Goal: Transaction & Acquisition: Purchase product/service

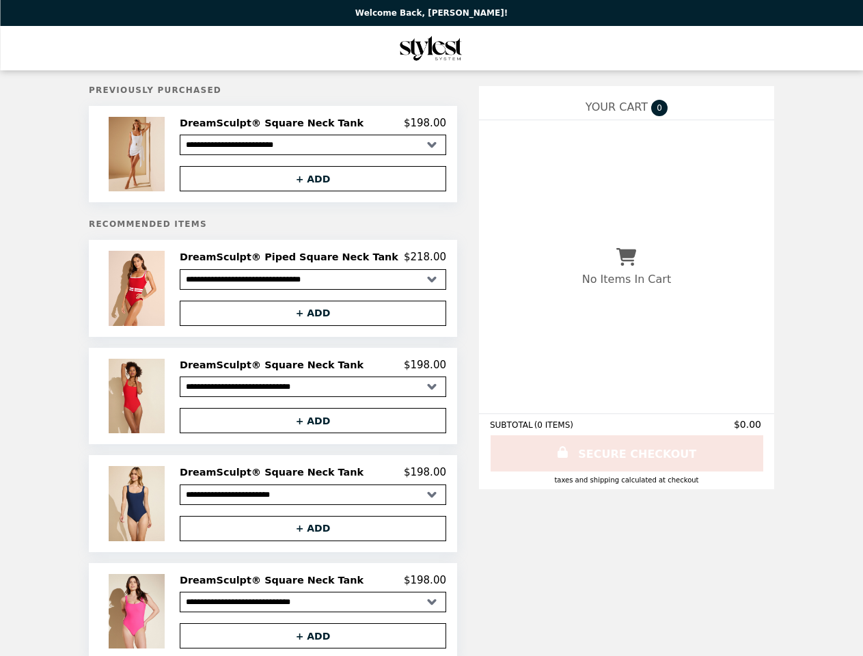
select select "**********"
click at [164, 156] on img at bounding box center [138, 154] width 59 height 74
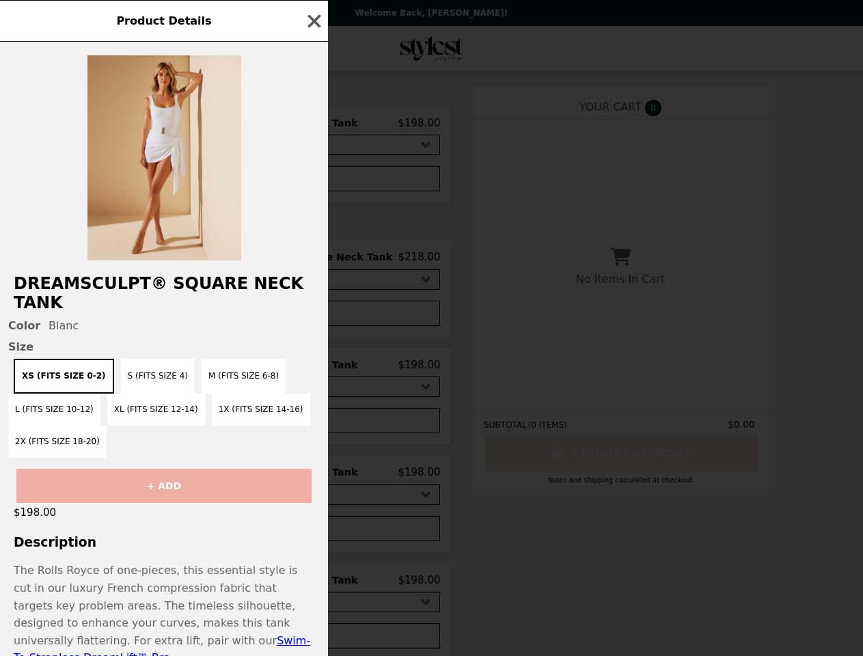
click at [313, 125] on div "Product Details DreamSculpt® Square Neck Tank Color Blanc Size XS (Fits Size 0-…" at bounding box center [431, 328] width 863 height 656
click at [313, 181] on div at bounding box center [164, 151] width 328 height 219
click at [164, 292] on h2 "DreamSculpt® Square Neck Tank" at bounding box center [164, 293] width 328 height 38
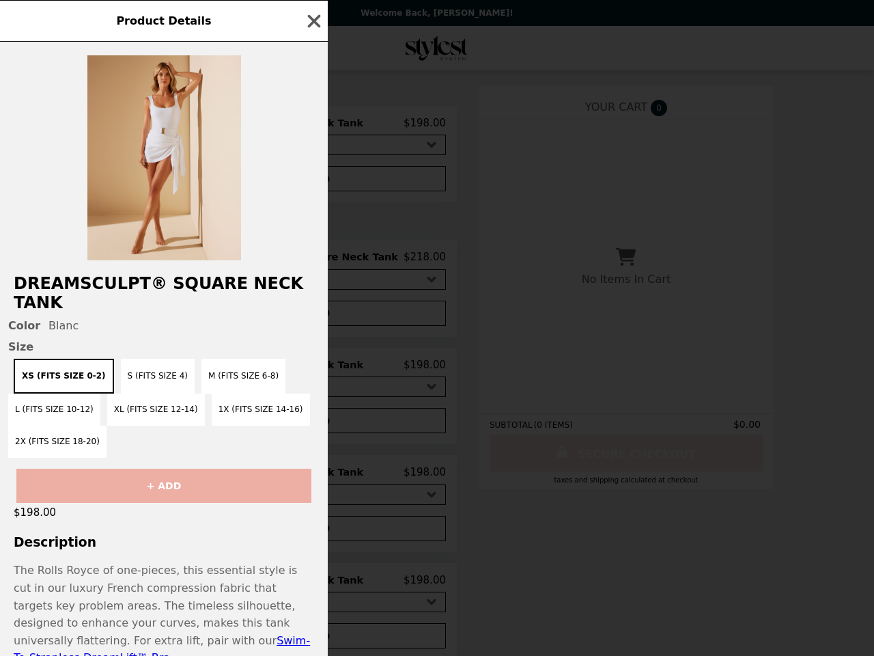
click at [313, 262] on div "DreamSculpt® Square Neck Tank Color Blanc Size XS (Fits Size 0-2) S (Fits Size …" at bounding box center [164, 349] width 328 height 614
click at [313, 318] on div "Product Details DreamSculpt® Square Neck Tank Color Blanc Size XS (Fits Size 0-…" at bounding box center [437, 328] width 874 height 656
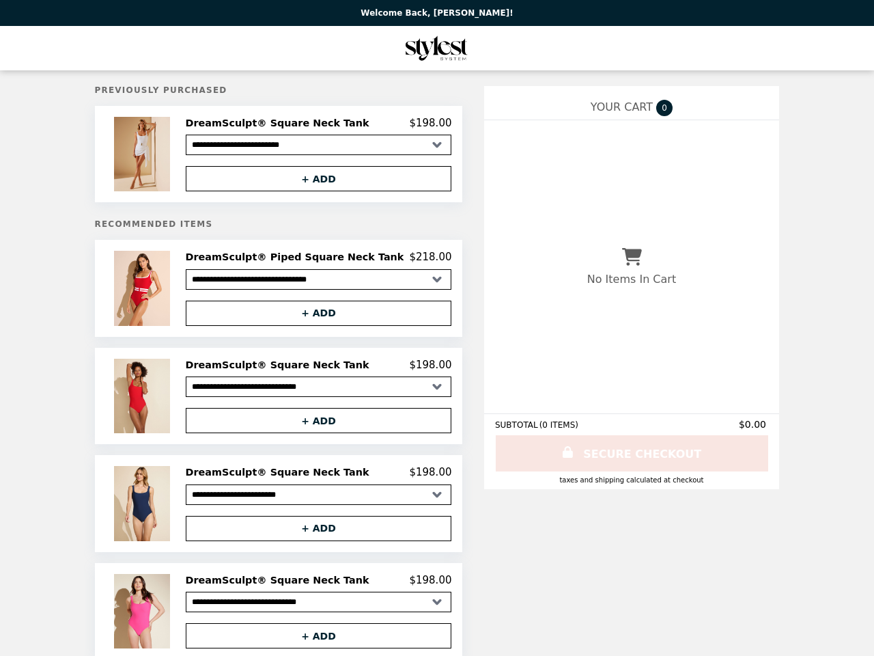
click at [164, 401] on img at bounding box center [143, 396] width 59 height 74
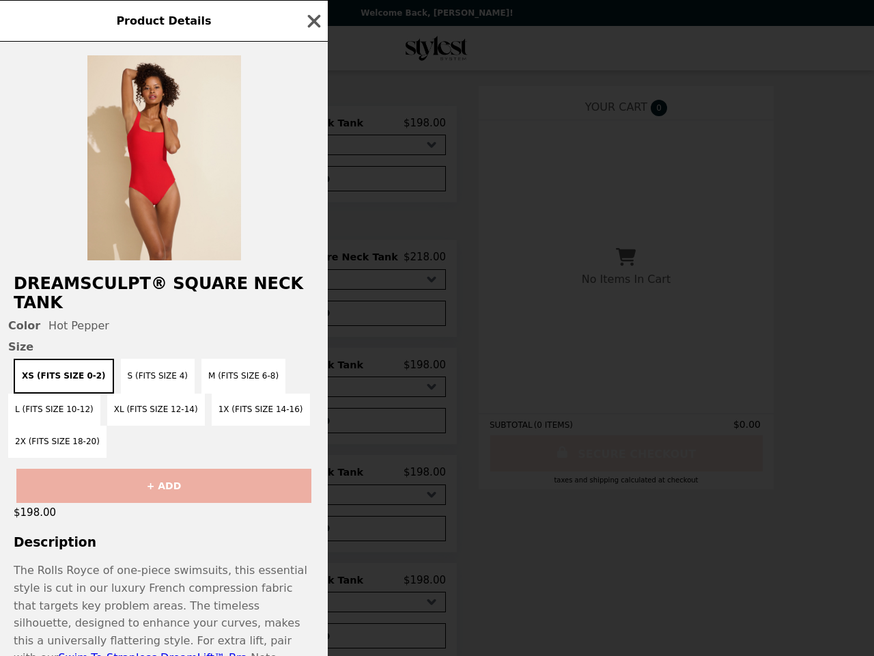
click at [313, 370] on div "Product Details DreamSculpt® Square Neck Tank Color Hot Pepper Size XS (Fits Si…" at bounding box center [437, 328] width 874 height 656
click at [313, 426] on div "XS (Fits Size 0-2) S (Fits Size 4) M (Fits Size 6-8) L (Fits Size 10-12) XL (Fi…" at bounding box center [163, 408] width 311 height 99
click at [164, 509] on div "$198.00" at bounding box center [164, 512] width 328 height 19
